Goal: Task Accomplishment & Management: Manage account settings

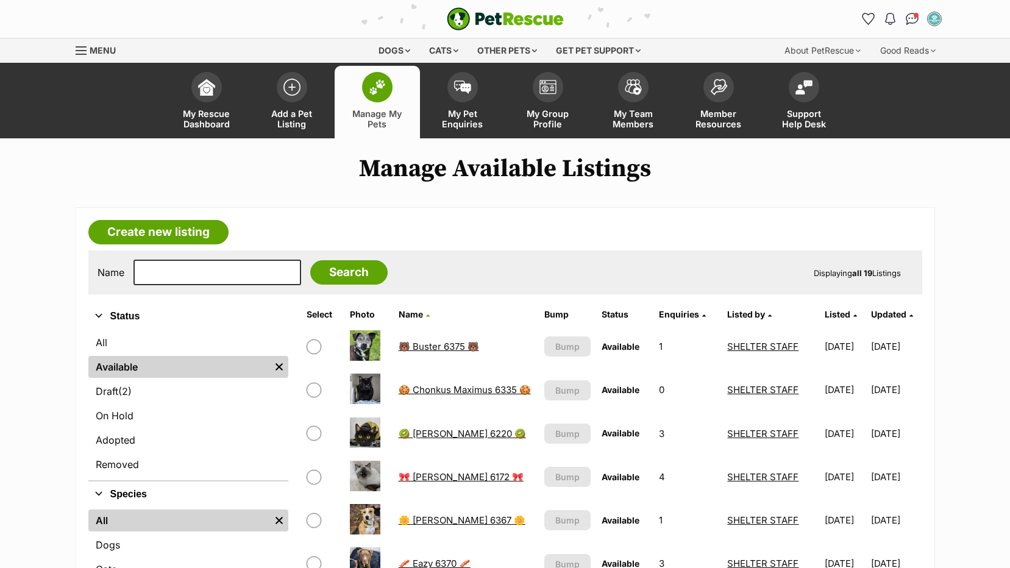
click at [937, 181] on h1 "Manage Available Listings" at bounding box center [505, 169] width 1010 height 28
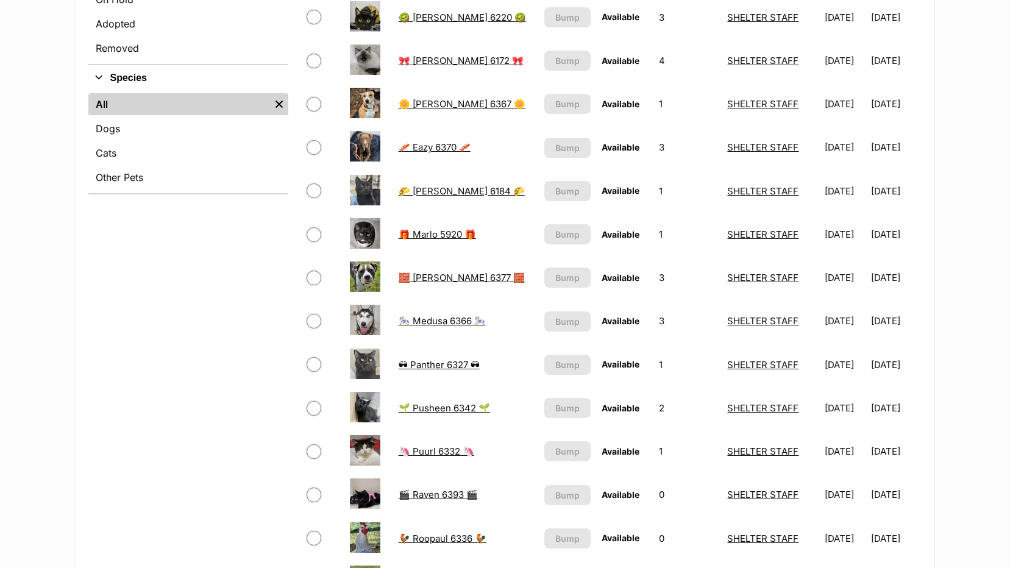
scroll to position [610, 0]
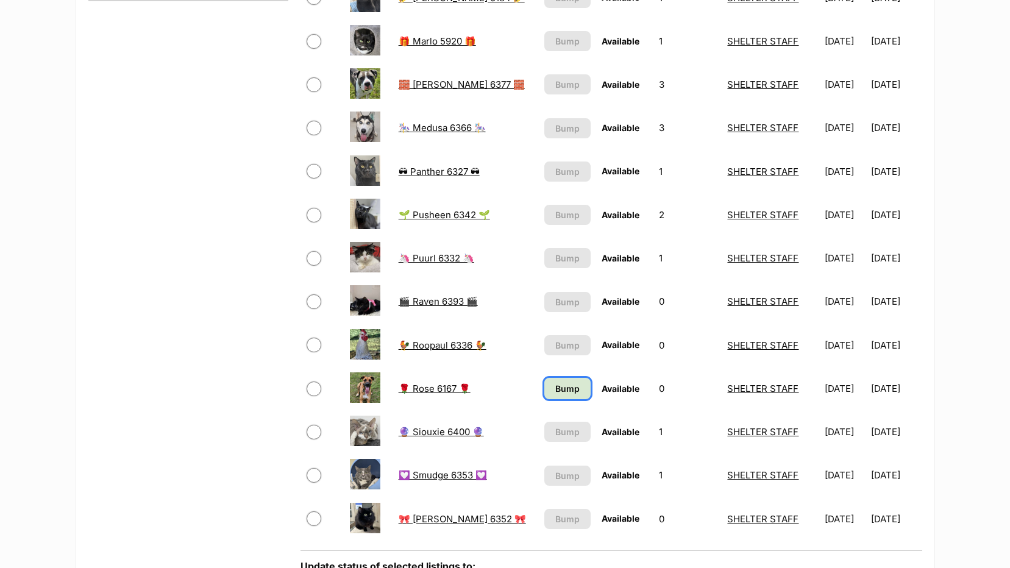
click at [556, 393] on span "Bump" at bounding box center [568, 388] width 24 height 13
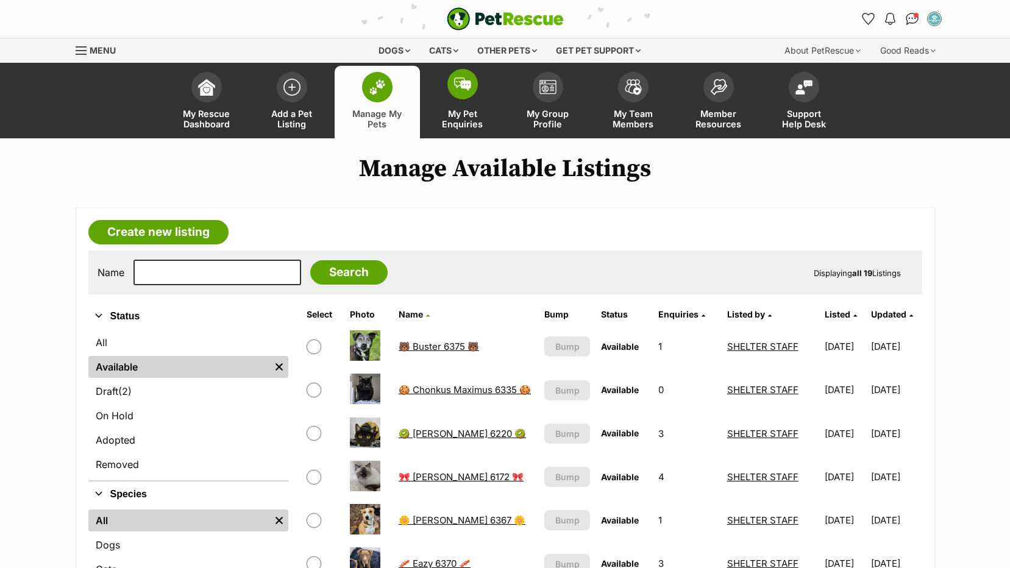
click at [454, 115] on span "My Pet Enquiries" at bounding box center [462, 119] width 55 height 21
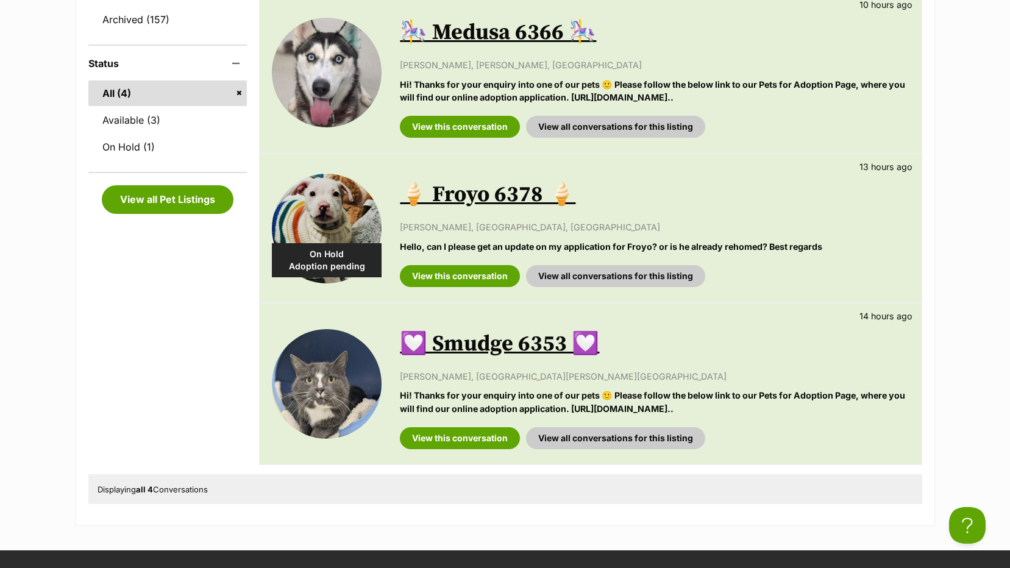
scroll to position [427, 0]
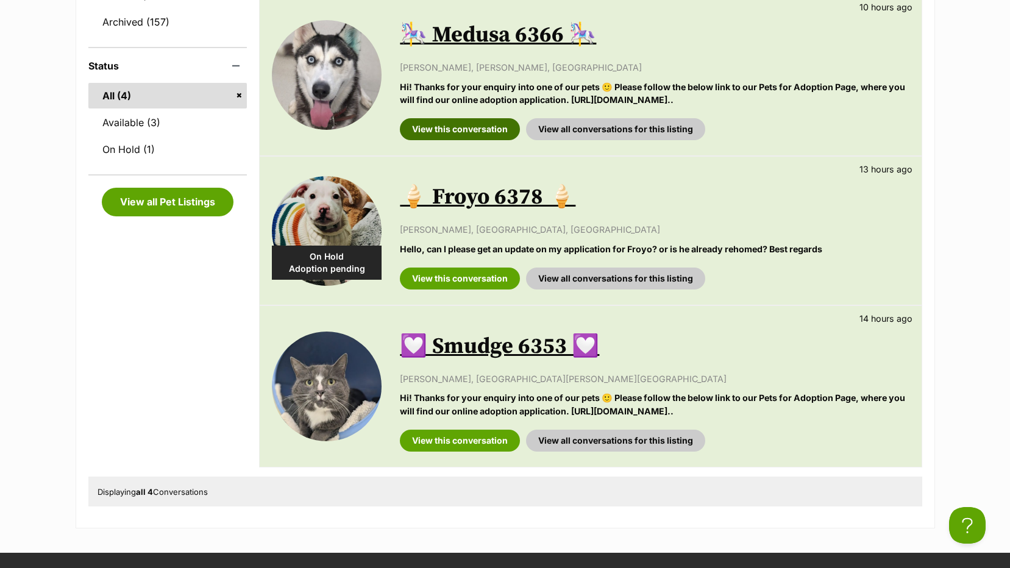
click at [484, 132] on link "View this conversation" at bounding box center [460, 129] width 120 height 22
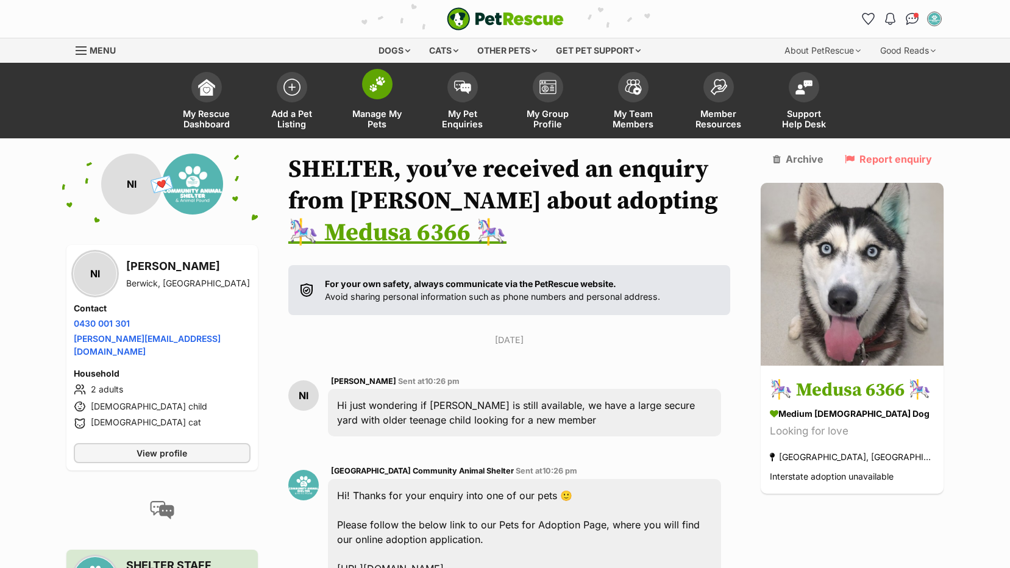
click at [370, 118] on span "Manage My Pets" at bounding box center [377, 119] width 55 height 21
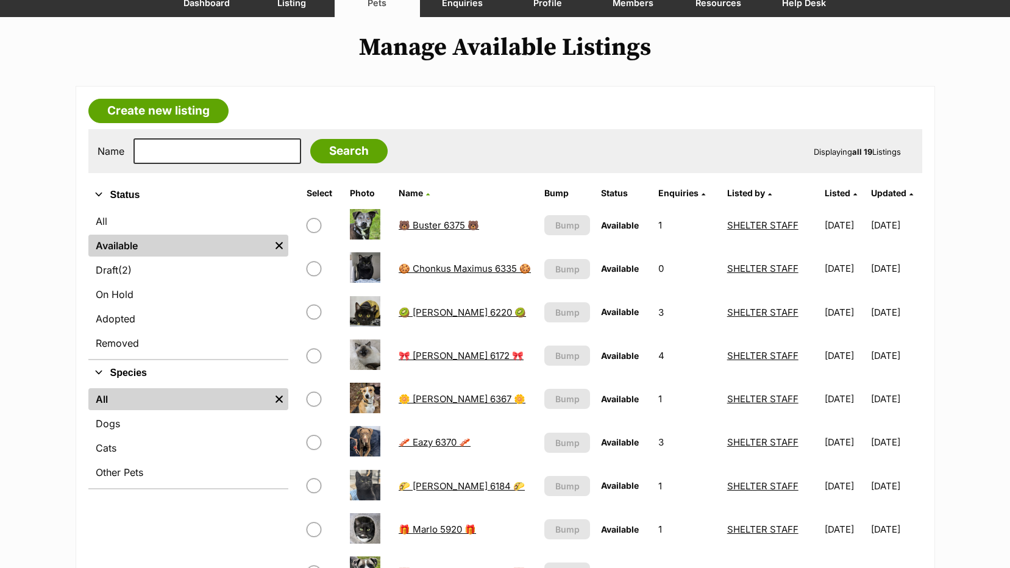
scroll to position [122, 0]
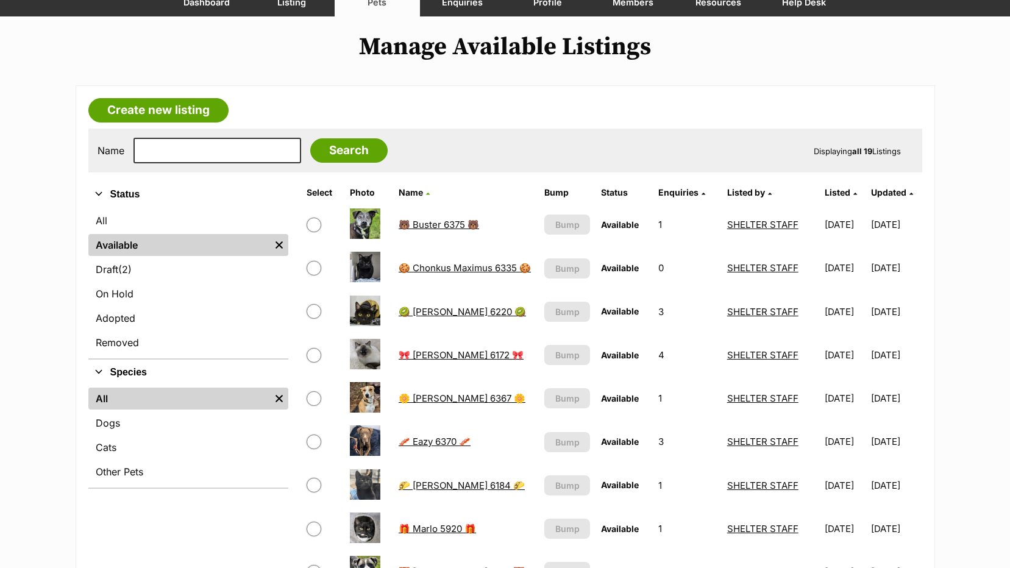
click at [426, 352] on link "🎀 Cleo 6172 🎀" at bounding box center [461, 355] width 125 height 12
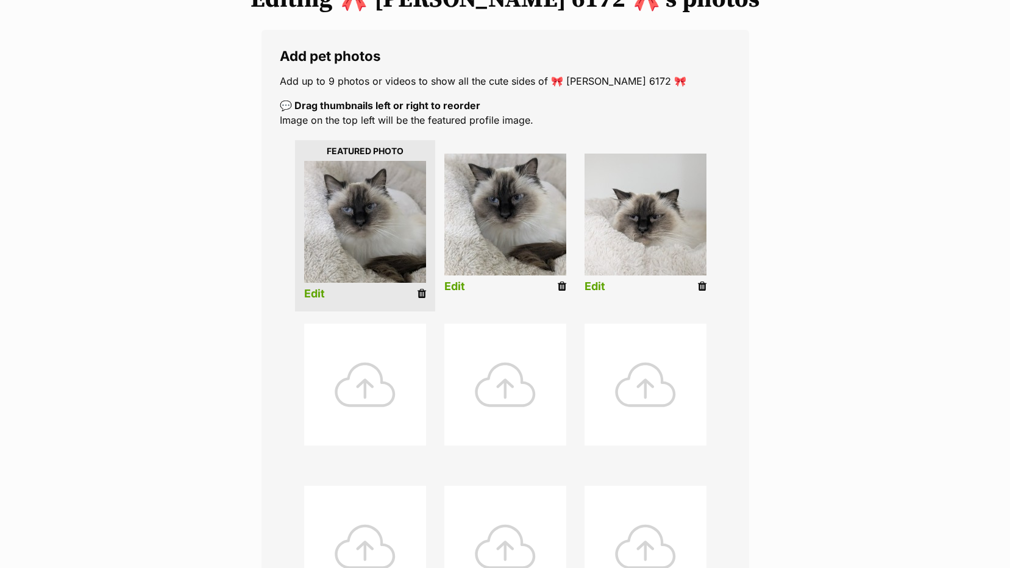
scroll to position [183, 0]
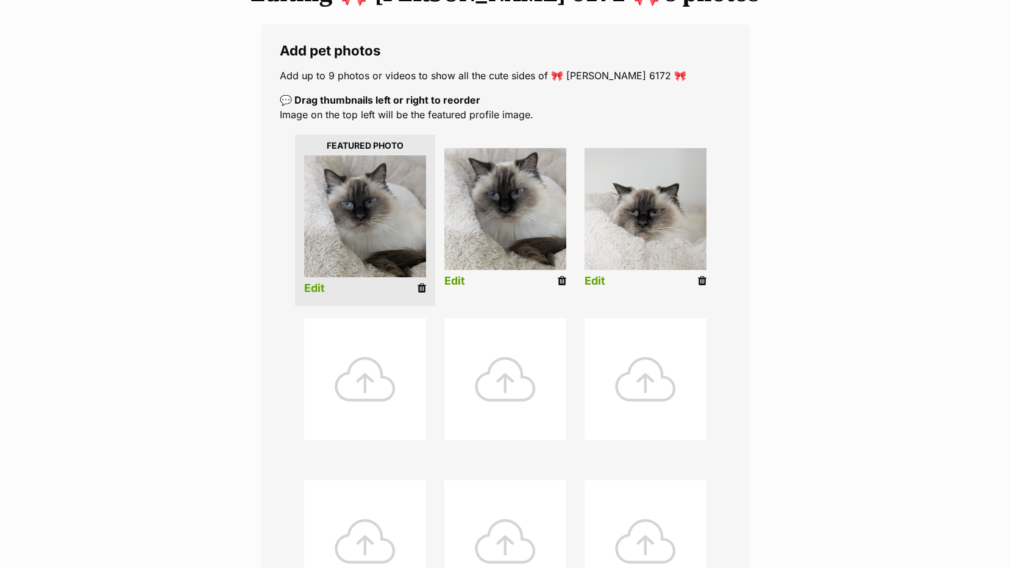
click at [379, 380] on div at bounding box center [365, 379] width 122 height 122
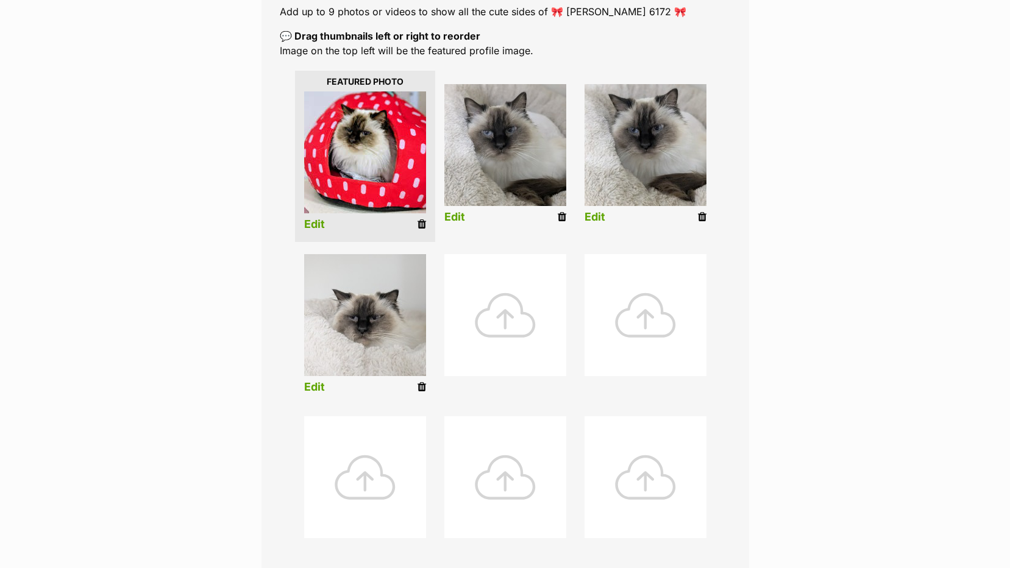
scroll to position [488, 0]
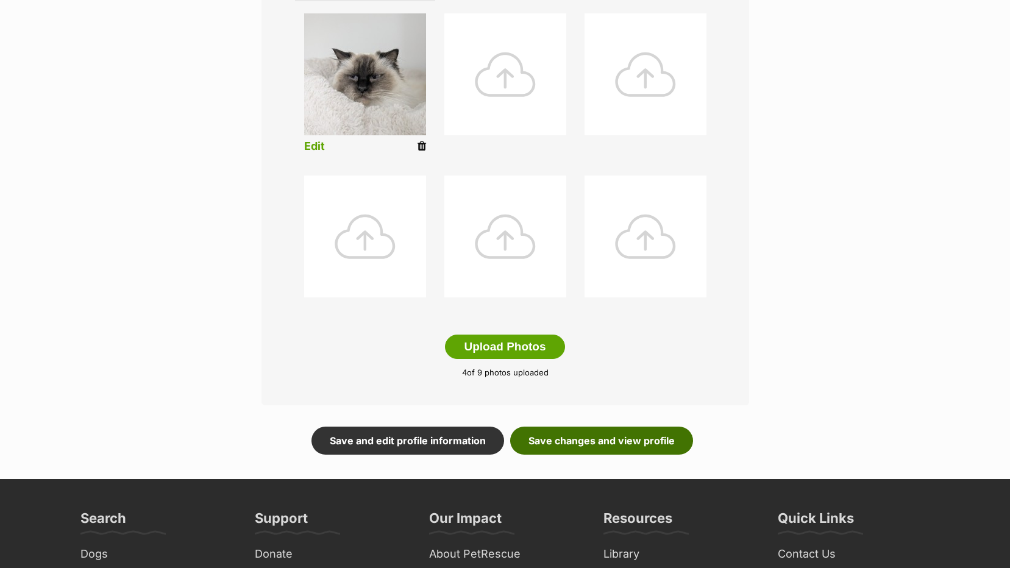
click at [613, 438] on link "Save changes and view profile" at bounding box center [601, 441] width 183 height 28
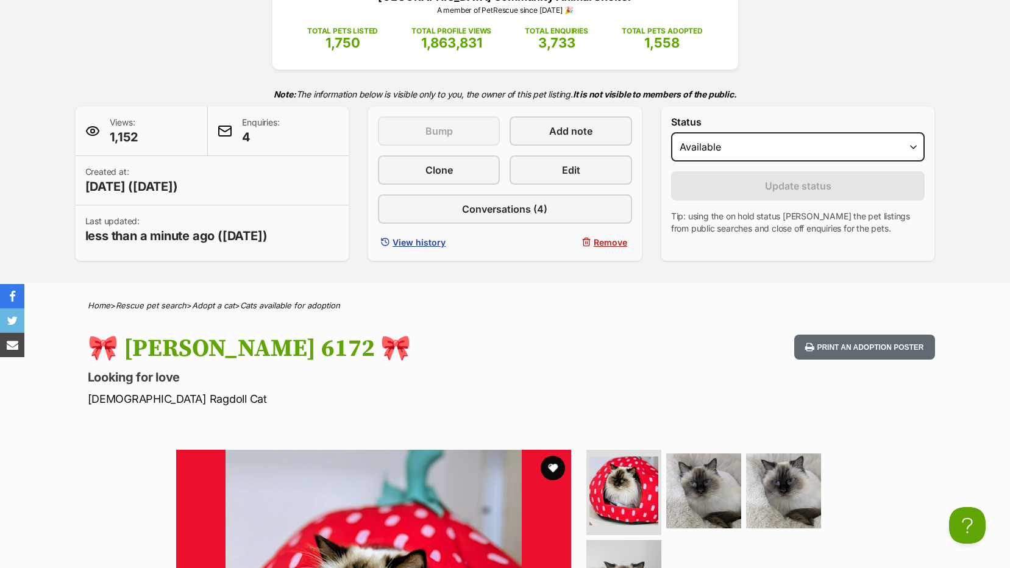
scroll to position [61, 0]
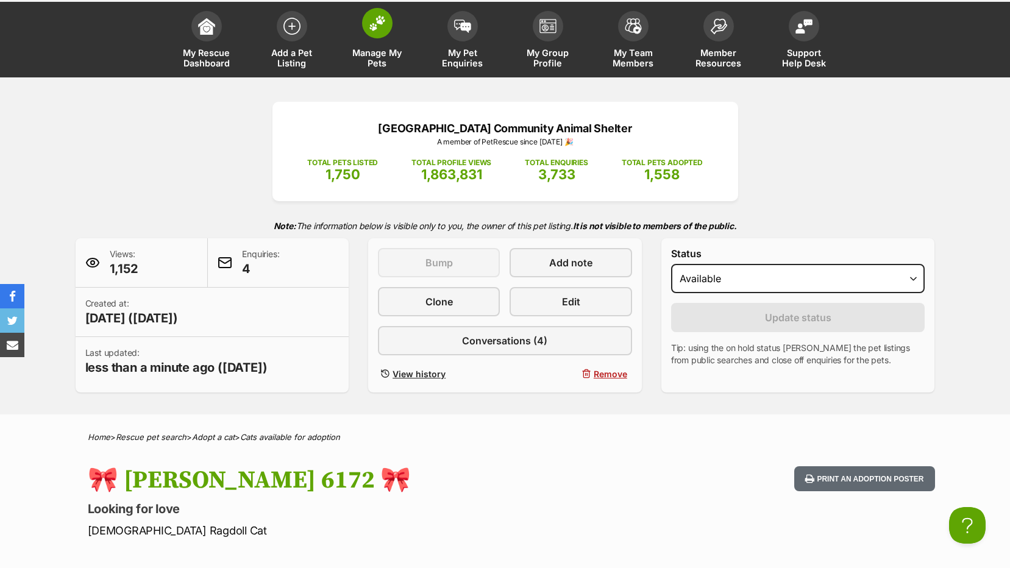
click at [381, 57] on span "Manage My Pets" at bounding box center [377, 58] width 55 height 21
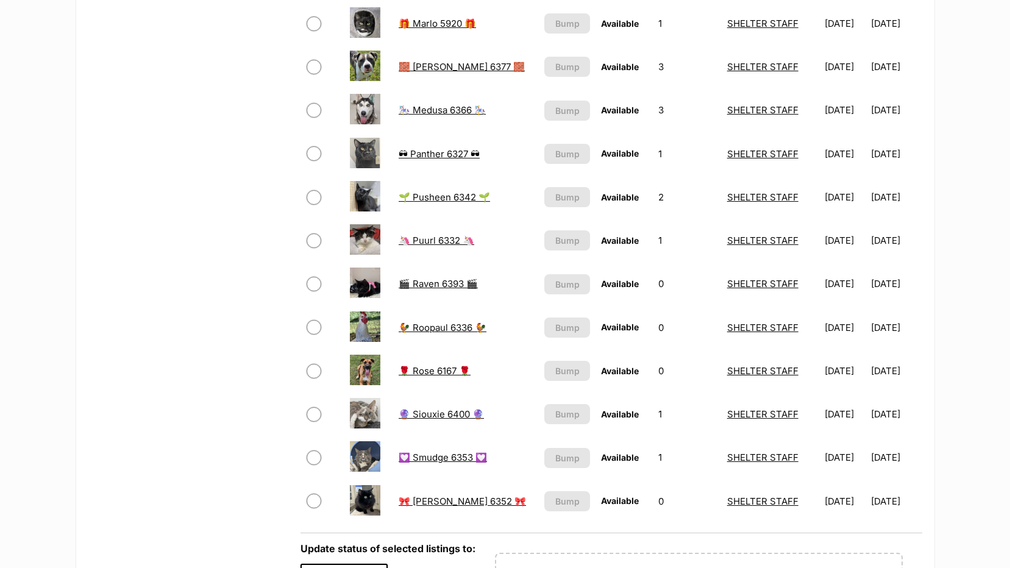
scroll to position [610, 0]
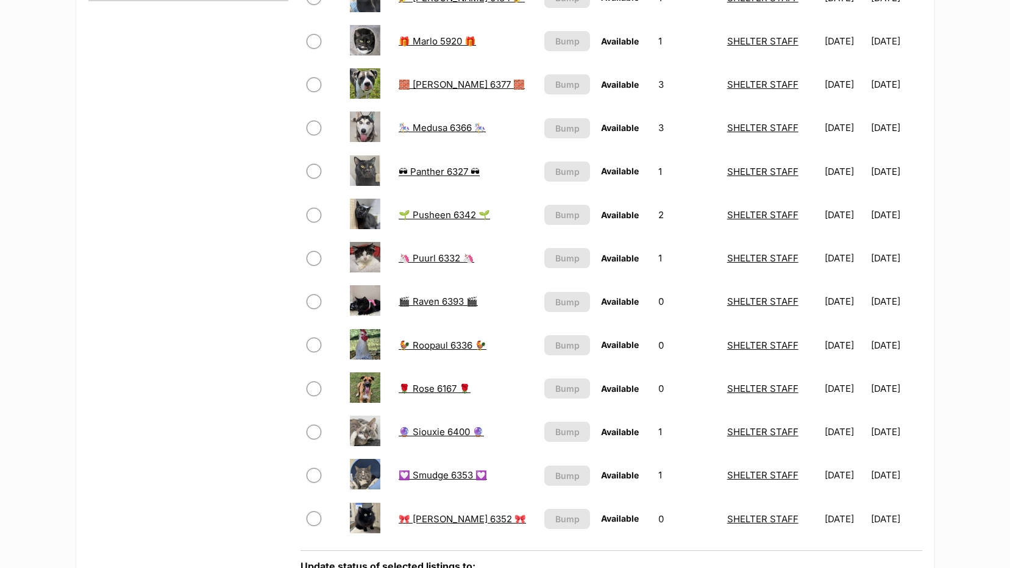
click at [414, 432] on link "🔮 Siouxie 6400 🔮" at bounding box center [441, 432] width 85 height 12
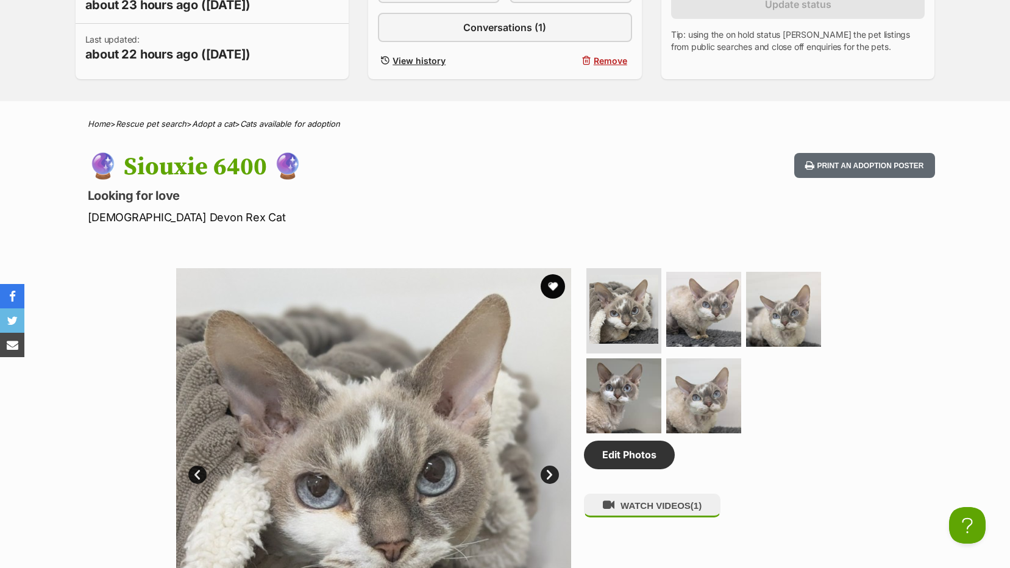
scroll to position [122, 0]
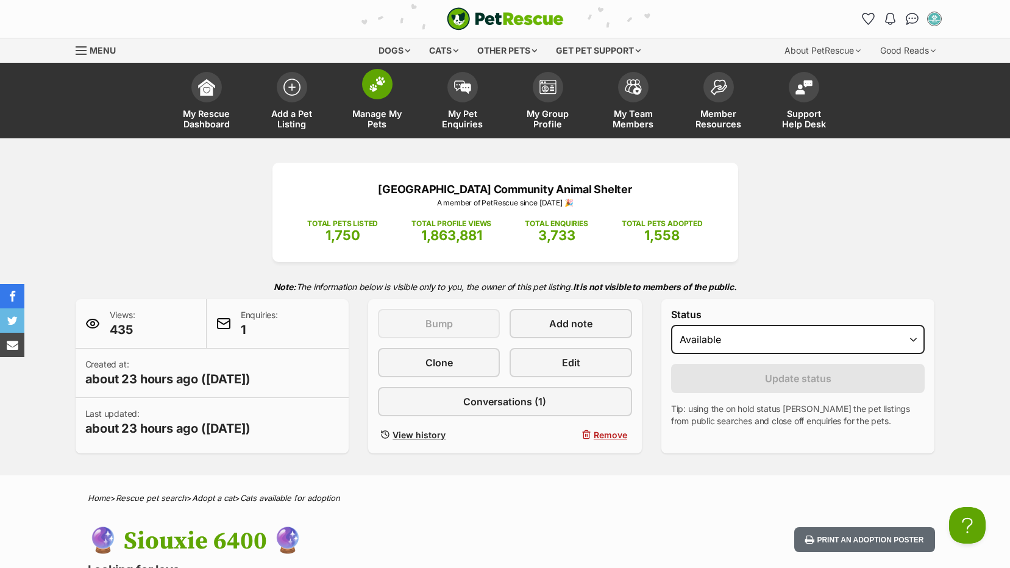
click at [374, 119] on span "Manage My Pets" at bounding box center [377, 119] width 55 height 21
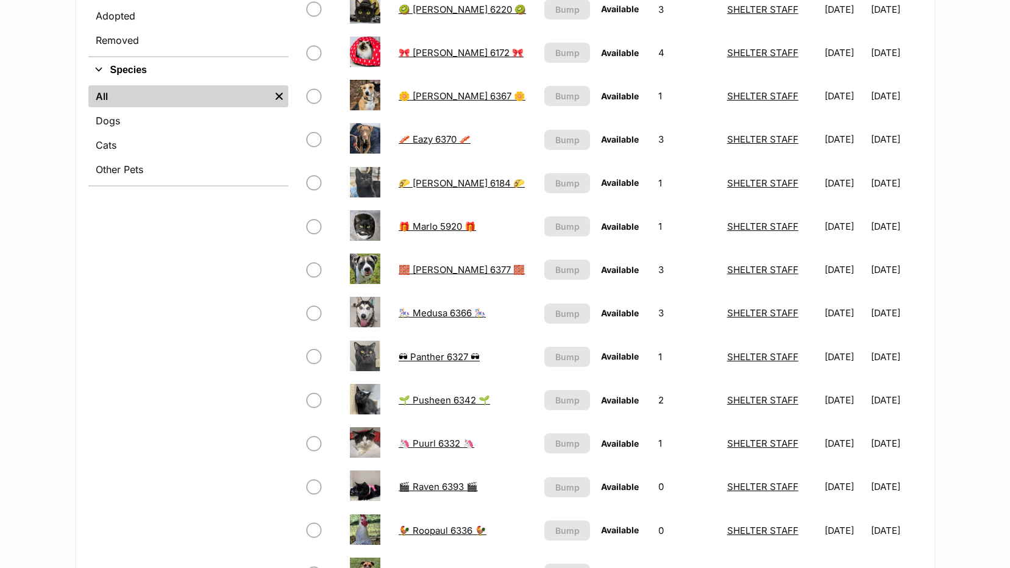
scroll to position [427, 0]
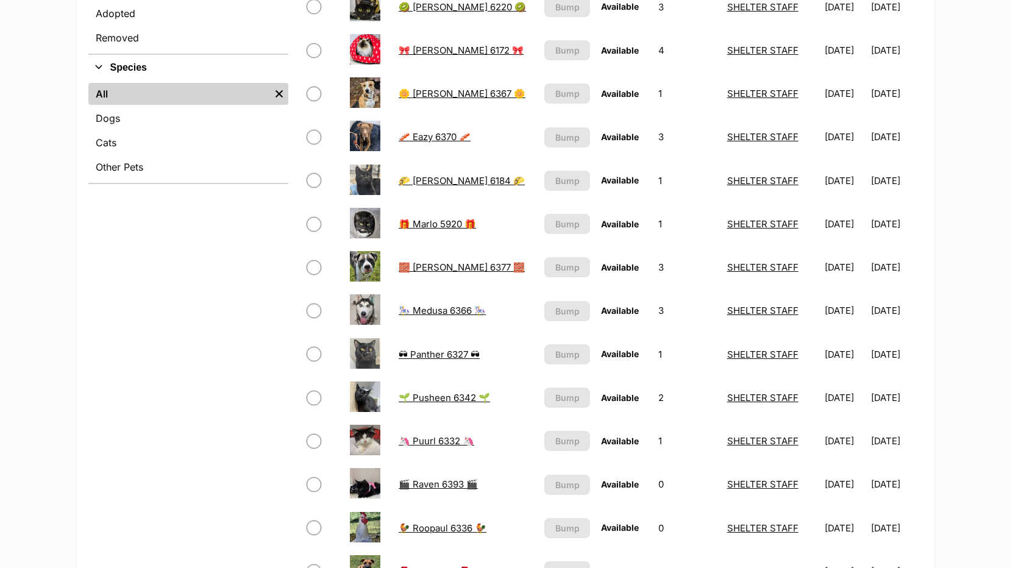
click at [427, 441] on link "🦄 Puurl 6332 🦄" at bounding box center [437, 441] width 76 height 12
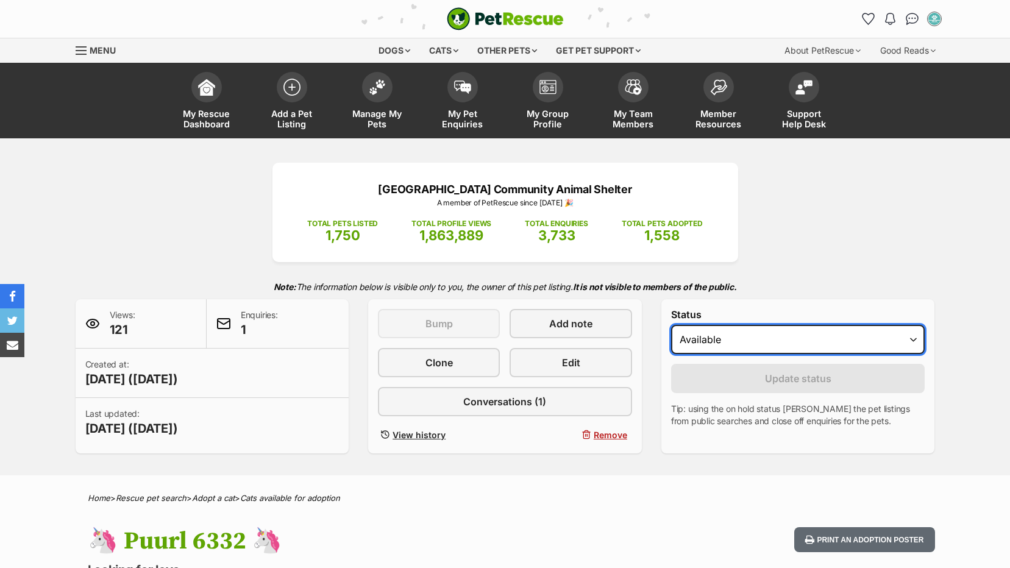
drag, startPoint x: 0, startPoint y: 0, endPoint x: 728, endPoint y: 340, distance: 802.9
click at [729, 343] on select "Draft - not available as listing has enquires Available On hold Adopted" at bounding box center [798, 339] width 254 height 29
select select "on_hold"
click at [671, 325] on select "Draft - not available as listing has enquires Available On hold Adopted" at bounding box center [798, 339] width 254 height 29
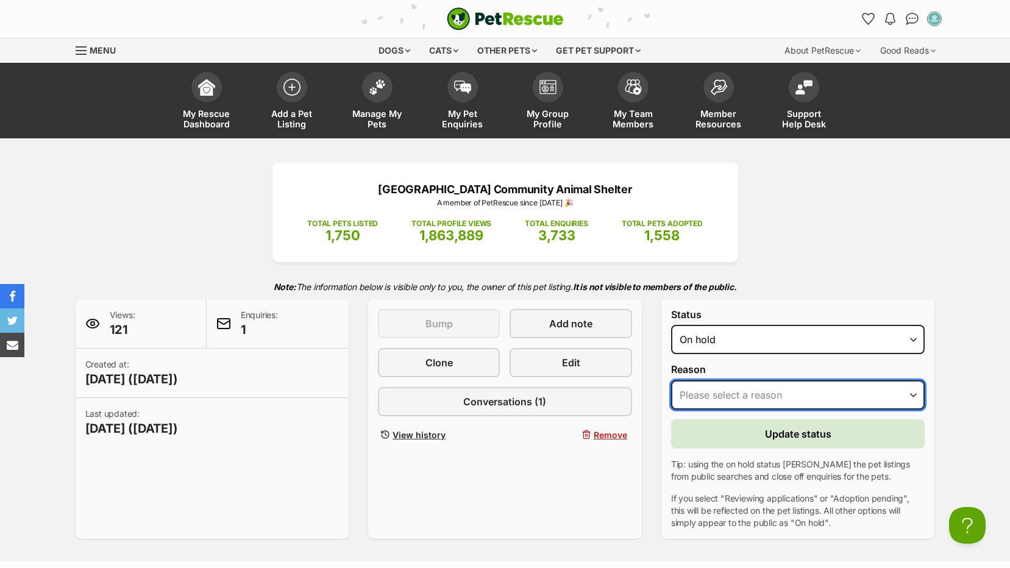
drag, startPoint x: 725, startPoint y: 399, endPoint x: 732, endPoint y: 408, distance: 10.9
click at [726, 398] on select "Please select a reason Medical reasons Reviewing applications Adoption pending …" at bounding box center [798, 395] width 254 height 29
select select "adoption_pending"
click at [671, 381] on select "Please select a reason Medical reasons Reviewing applications Adoption pending …" at bounding box center [798, 395] width 254 height 29
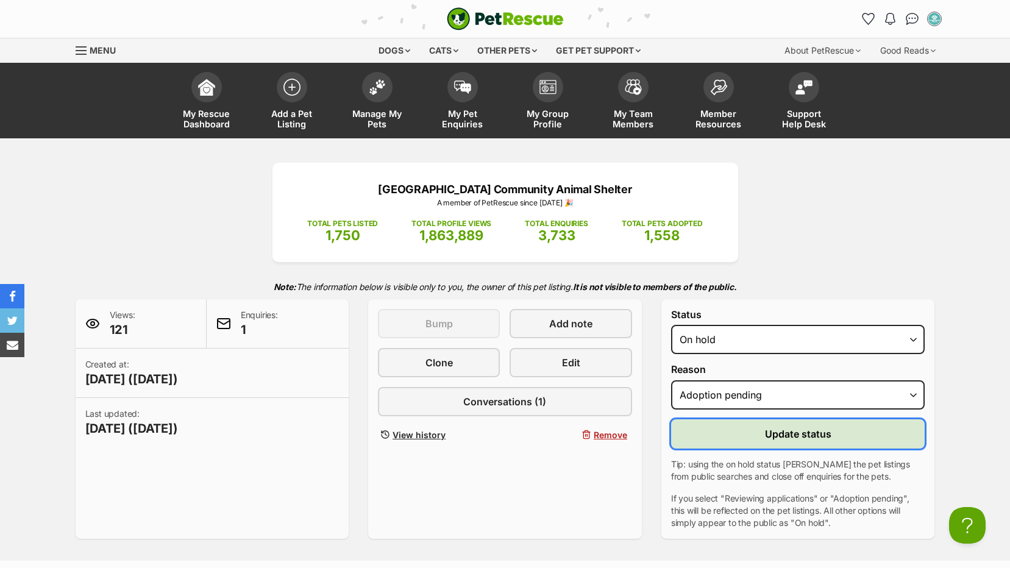
drag, startPoint x: 737, startPoint y: 443, endPoint x: 715, endPoint y: 434, distance: 23.6
click at [737, 442] on button "Update status" at bounding box center [798, 434] width 254 height 29
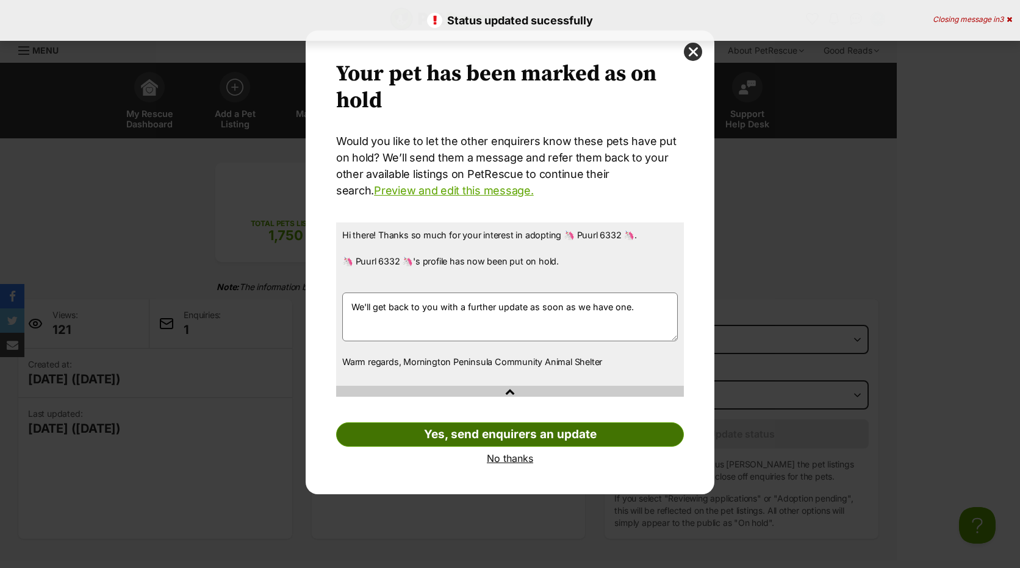
click at [381, 434] on link "Yes, send enquirers an update" at bounding box center [510, 435] width 348 height 24
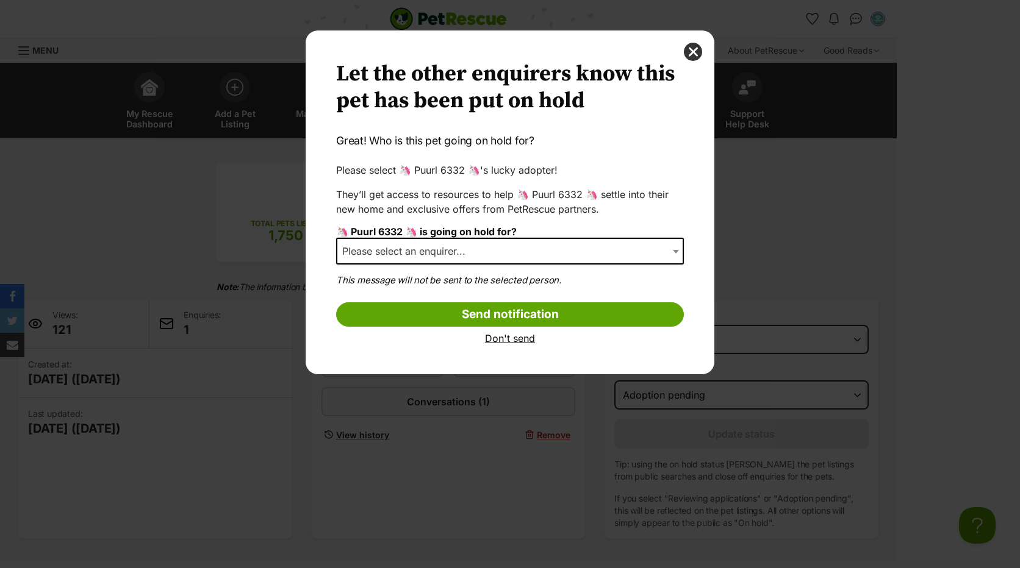
click at [675, 257] on span "Dialog Window - Close (Press escape to close)" at bounding box center [677, 251] width 12 height 27
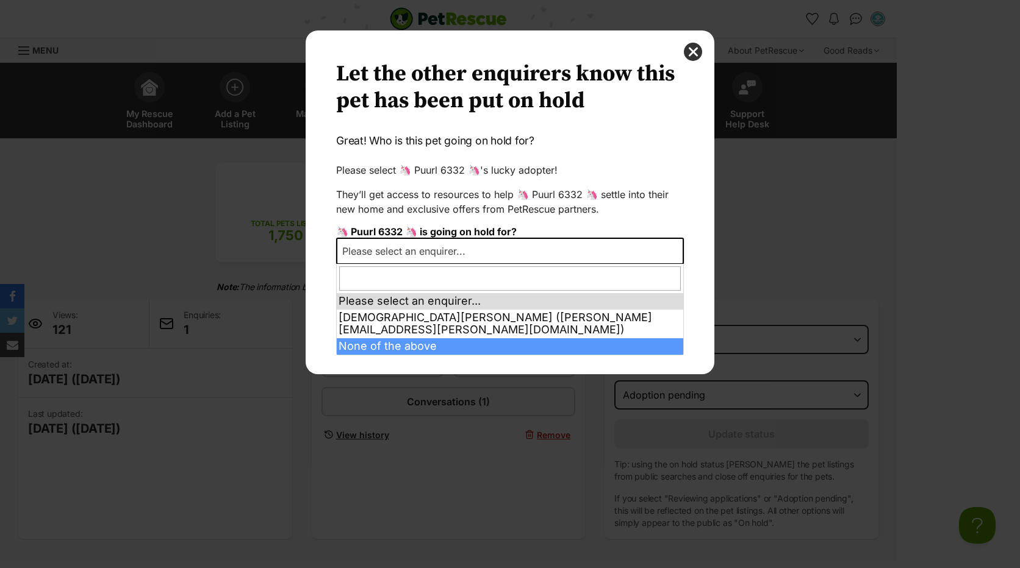
select select "other"
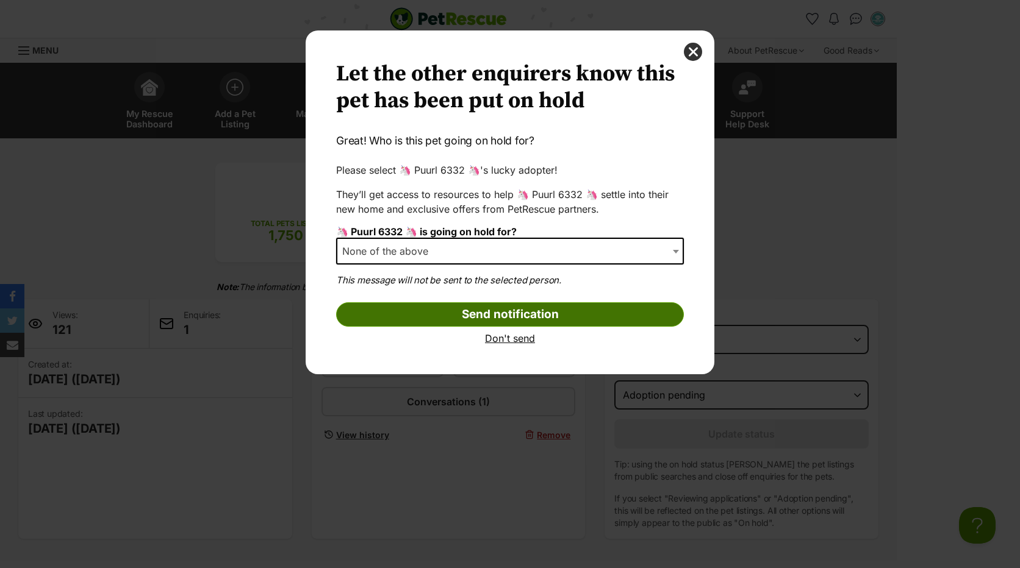
click at [481, 312] on input "Send notification" at bounding box center [510, 314] width 348 height 24
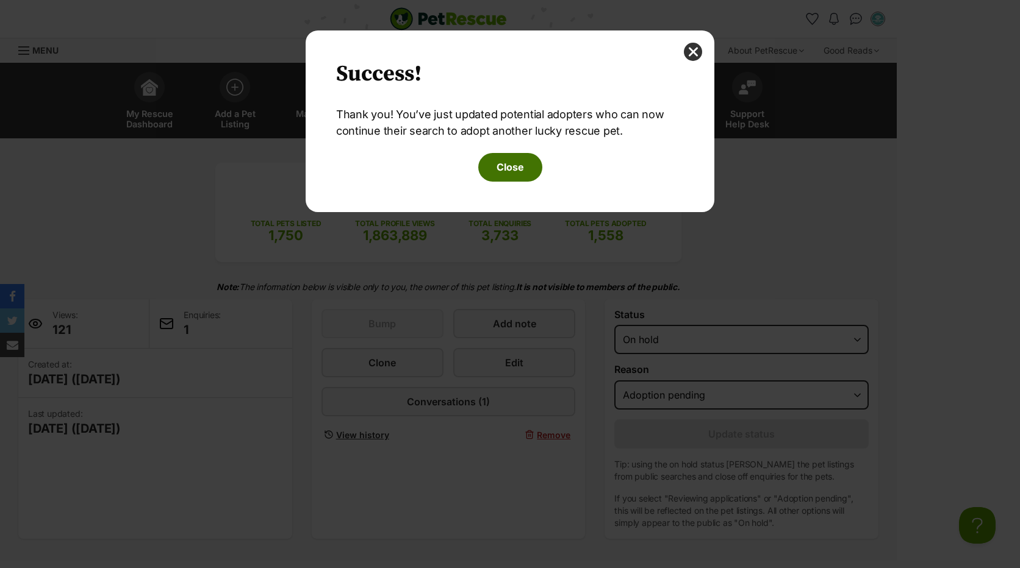
click at [506, 160] on button "Close" at bounding box center [510, 167] width 64 height 28
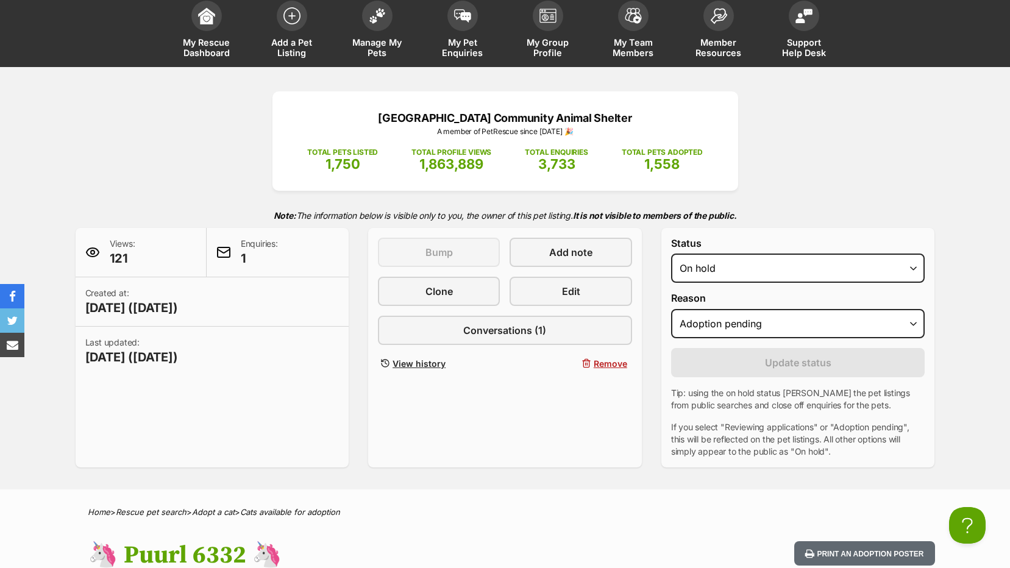
scroll to position [244, 0]
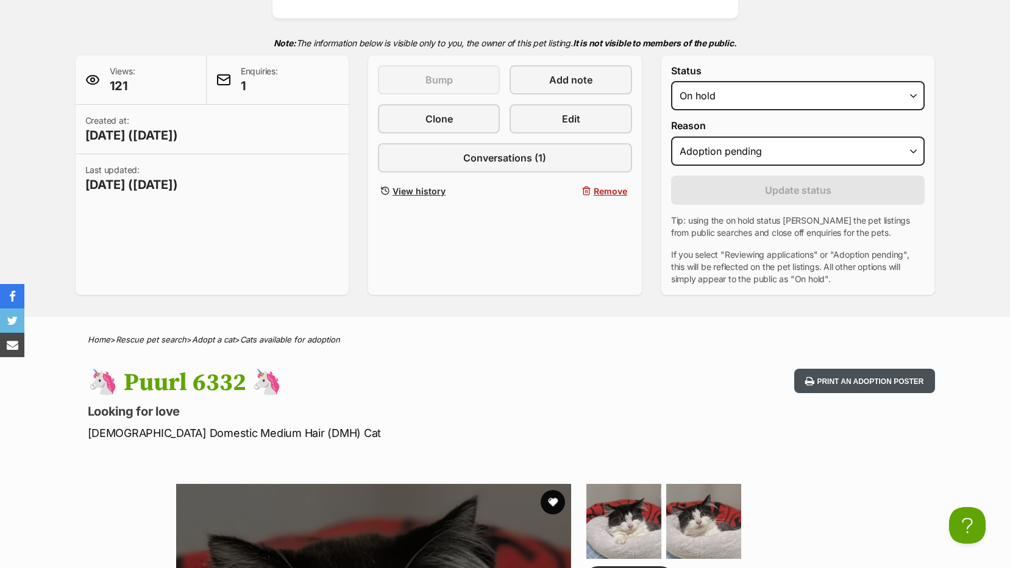
click at [873, 385] on button "Print an adoption poster" at bounding box center [865, 381] width 140 height 25
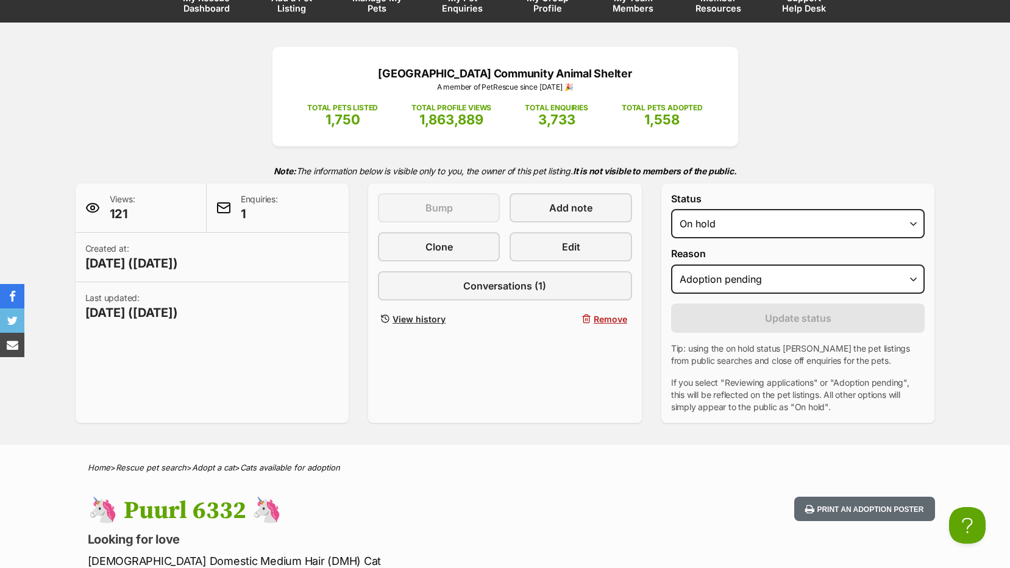
scroll to position [0, 0]
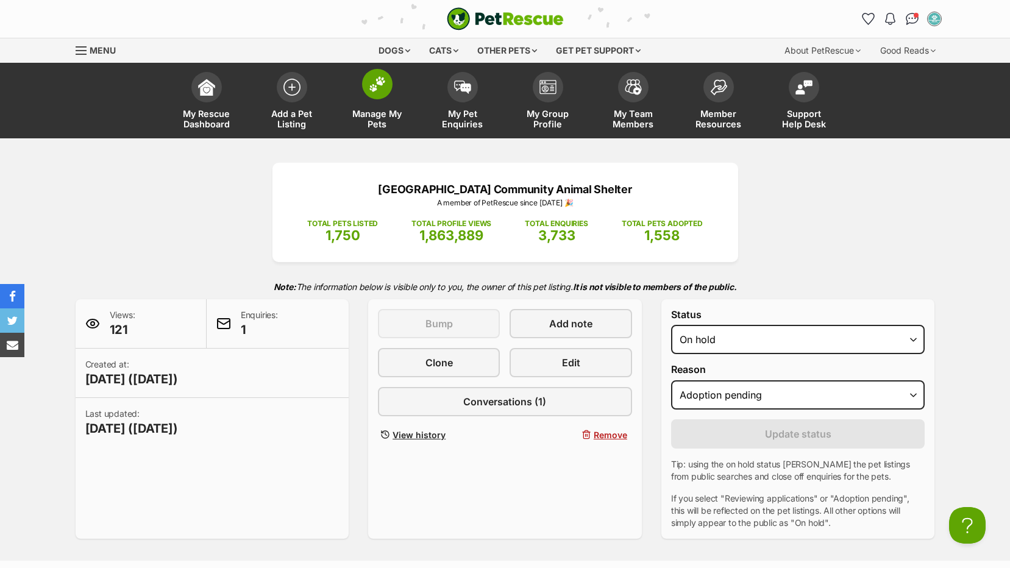
click at [369, 113] on span "Manage My Pets" at bounding box center [377, 119] width 55 height 21
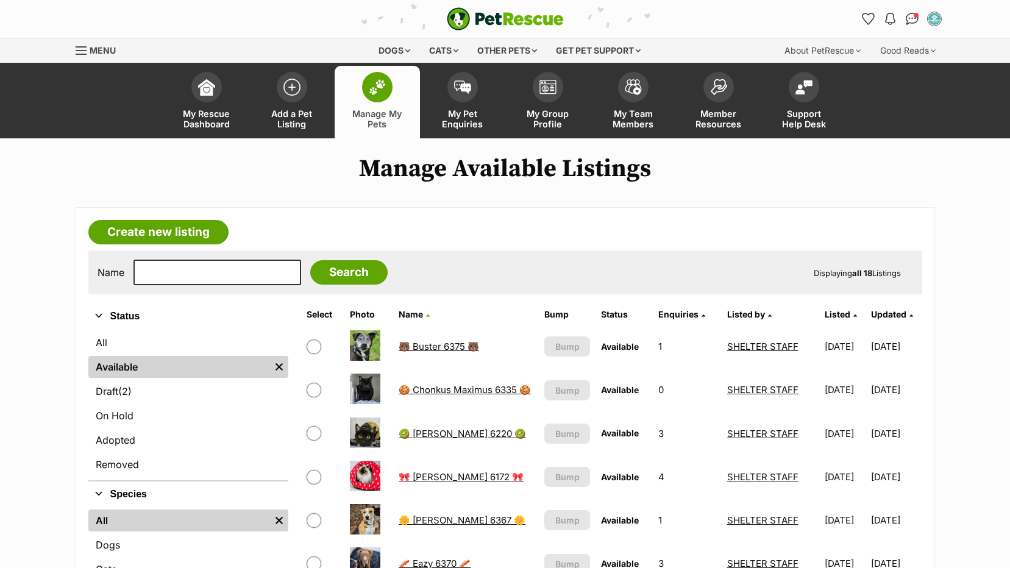
click at [419, 346] on link "🐻 Buster 6375 🐻" at bounding box center [439, 347] width 80 height 12
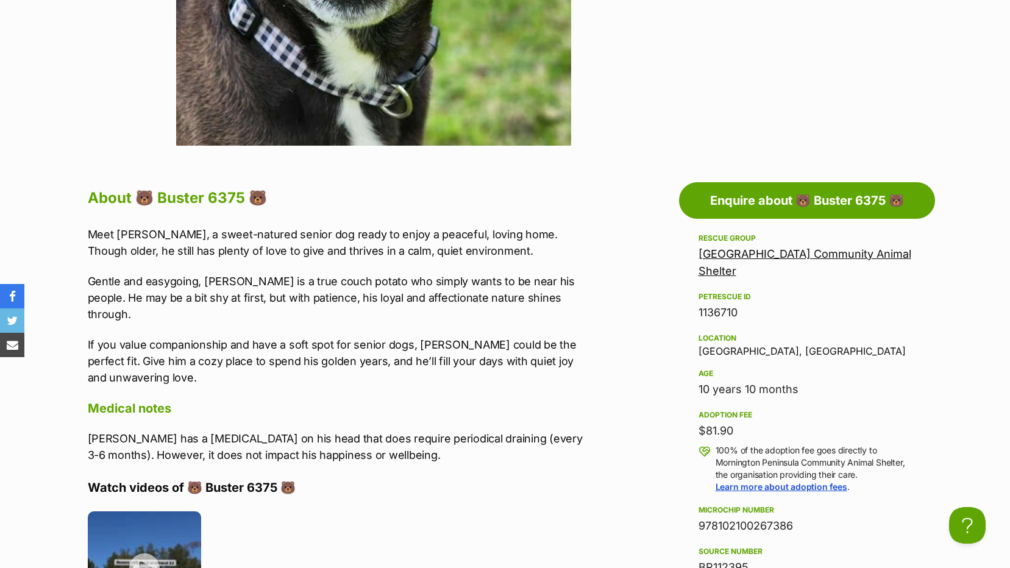
scroll to position [610, 0]
